Goal: Task Accomplishment & Management: Complete application form

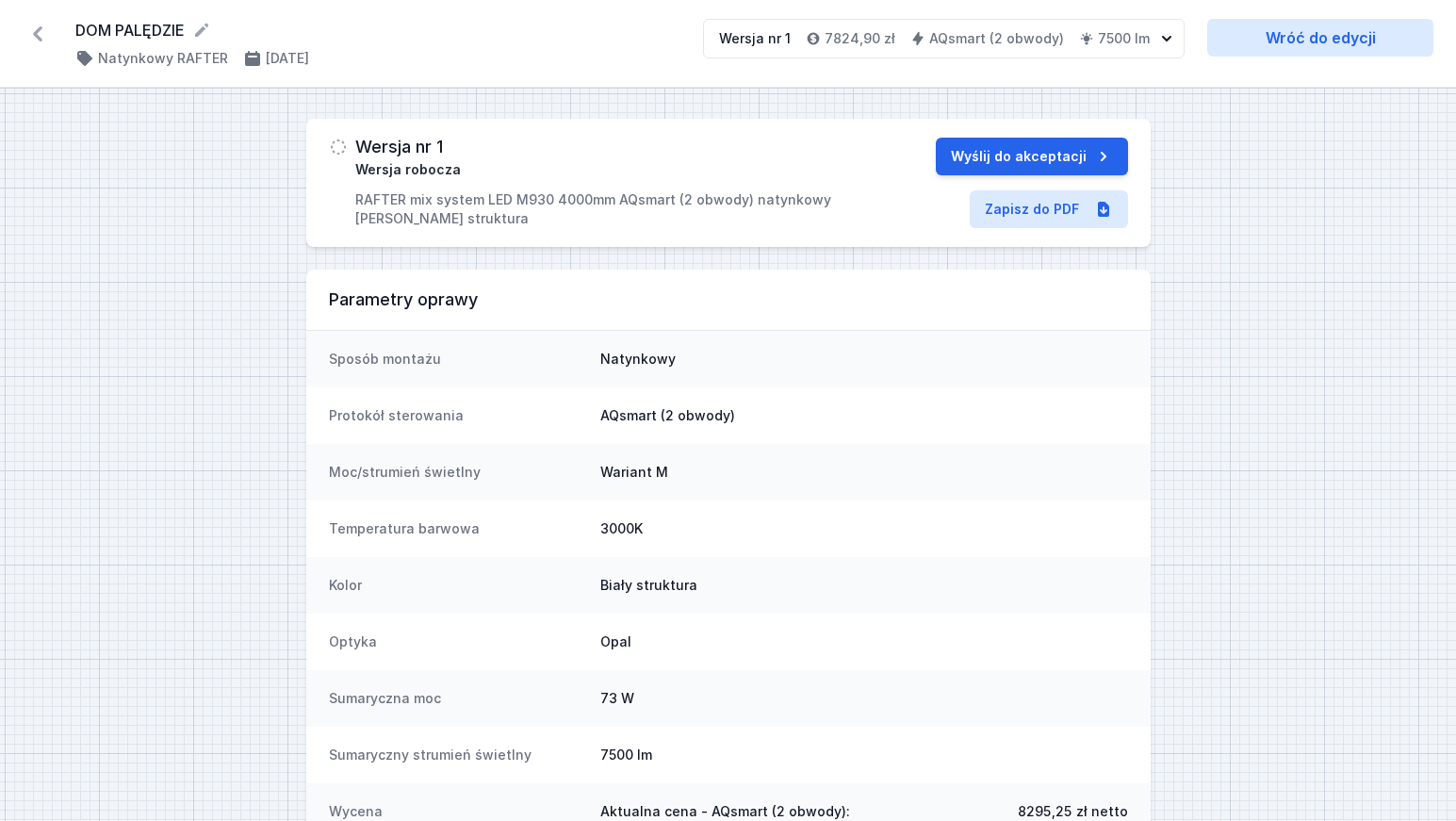
click at [32, 31] on icon at bounding box center [38, 34] width 30 height 30
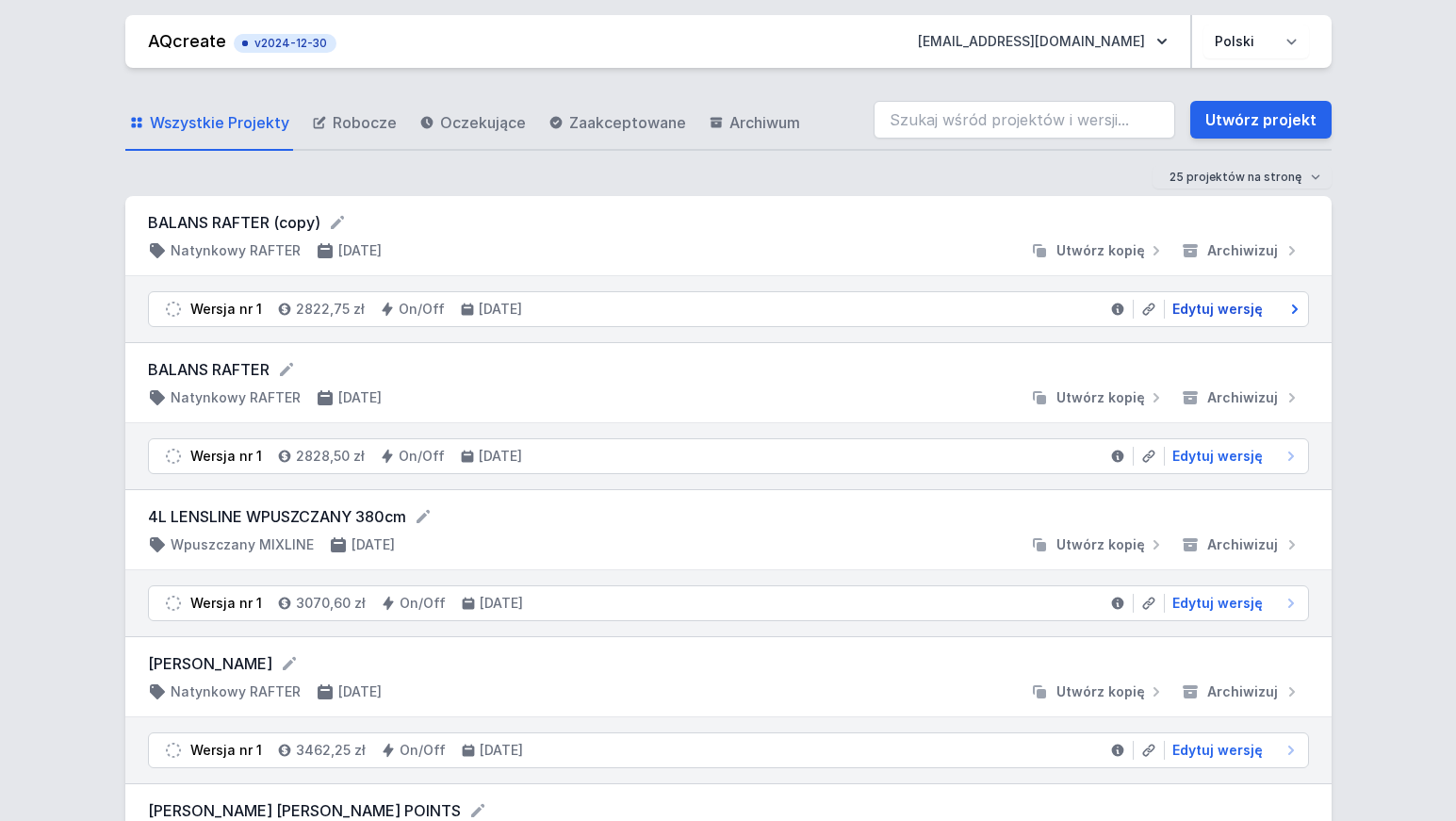
click at [1229, 308] on span "Edytuj wersję" at bounding box center [1217, 309] width 91 height 19
select select "M"
select select "2"
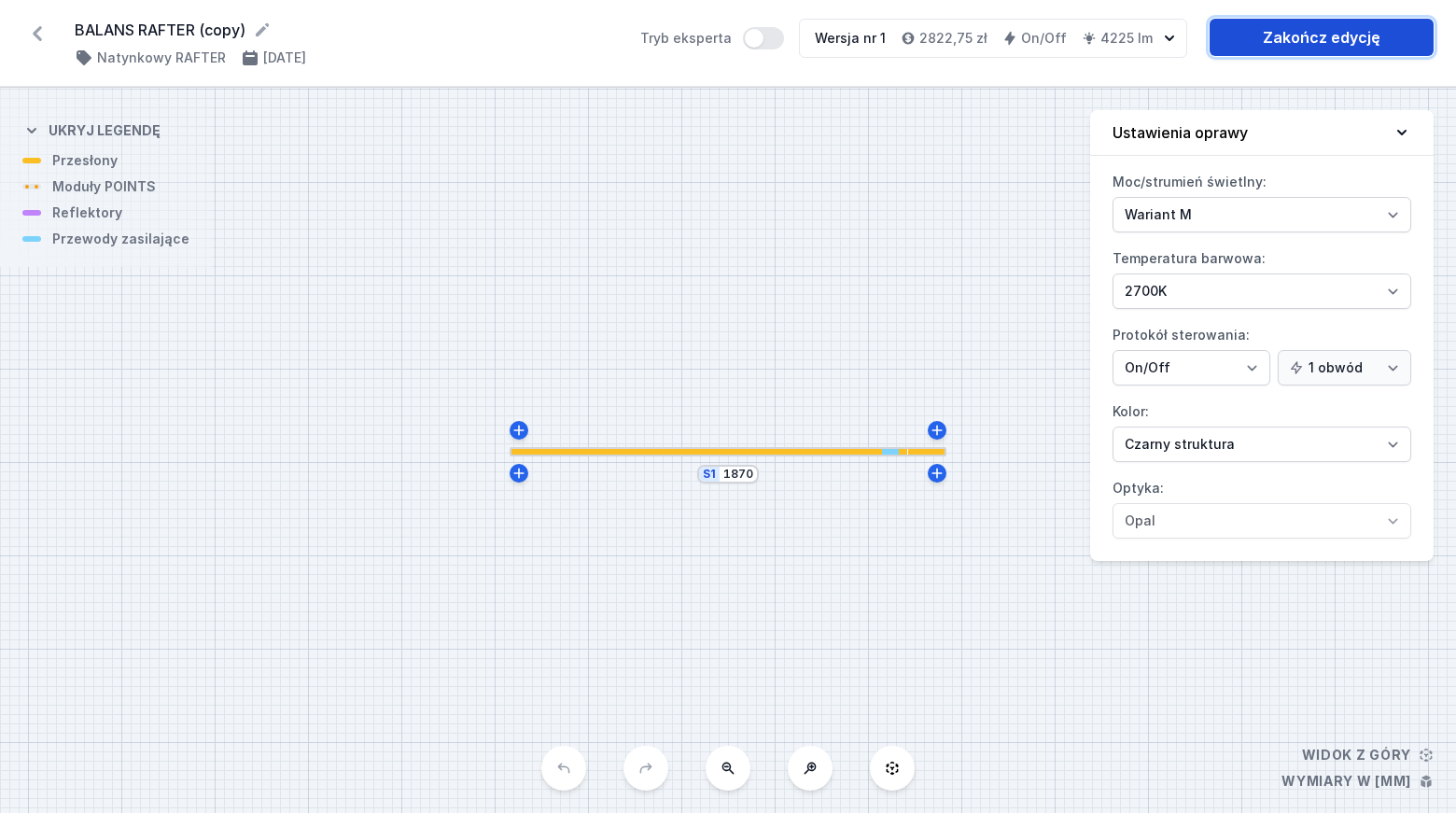
click at [1304, 36] on link "Zakończ edycję" at bounding box center [1321, 38] width 224 height 38
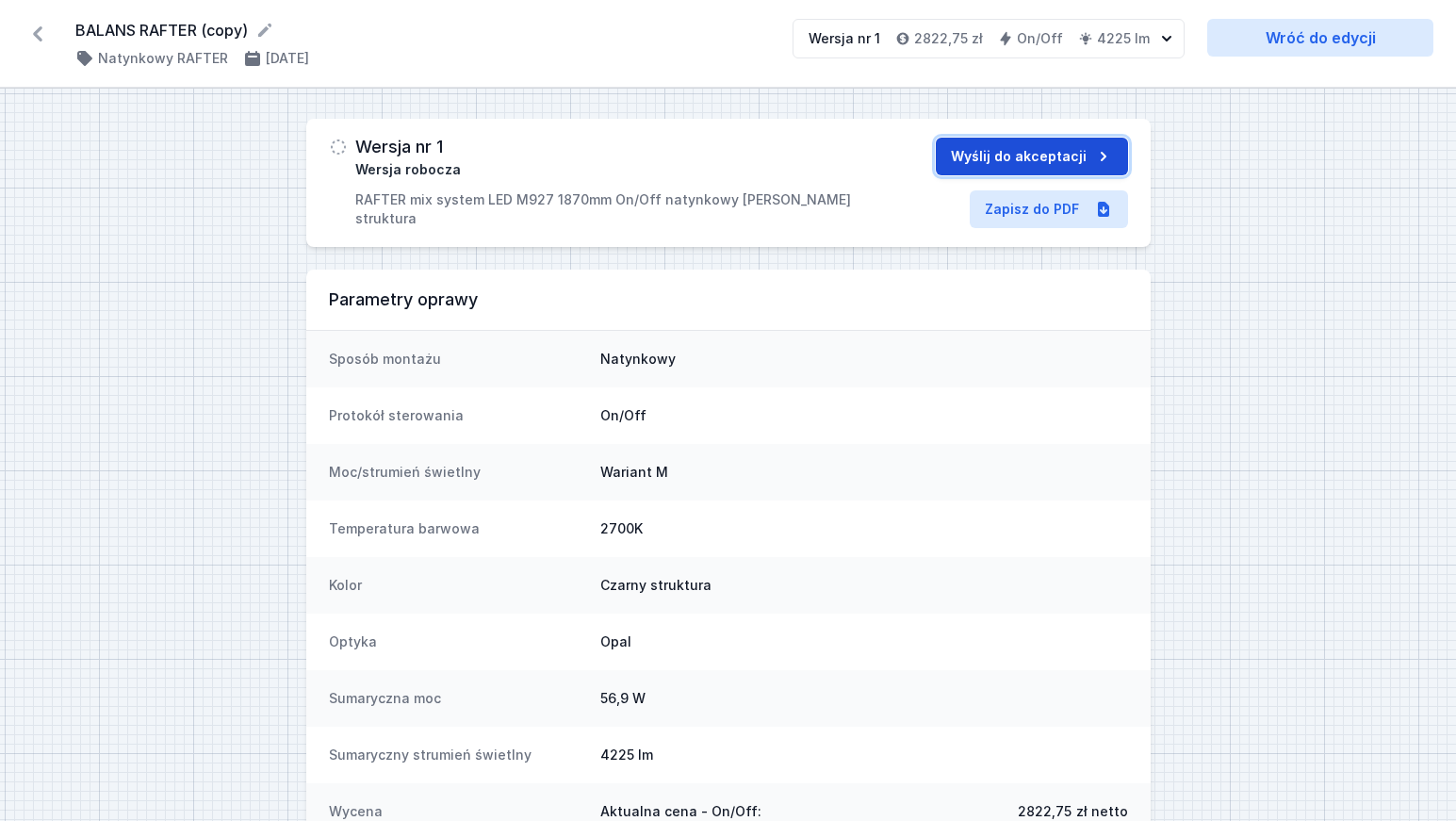
click at [1039, 155] on button "Wyślij do akceptacji" at bounding box center [1032, 157] width 193 height 38
